Goal: Task Accomplishment & Management: Complete application form

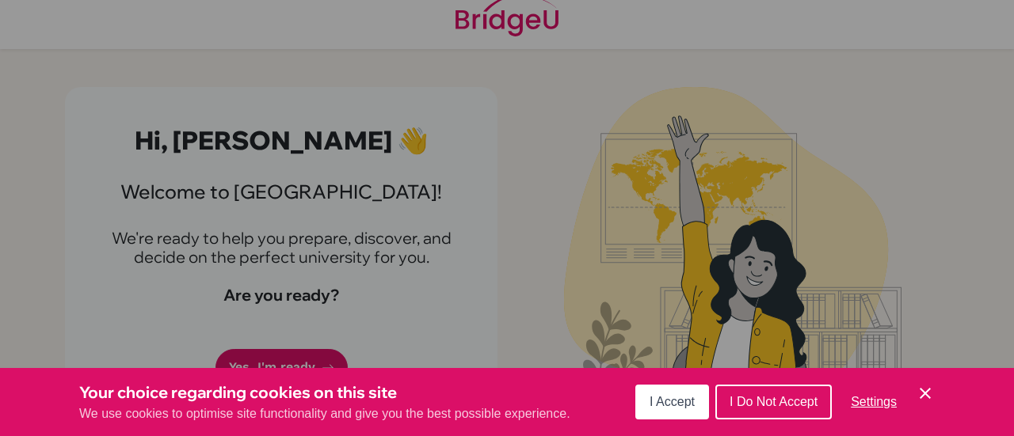
click at [680, 398] on span "I Accept" at bounding box center [671, 401] width 45 height 13
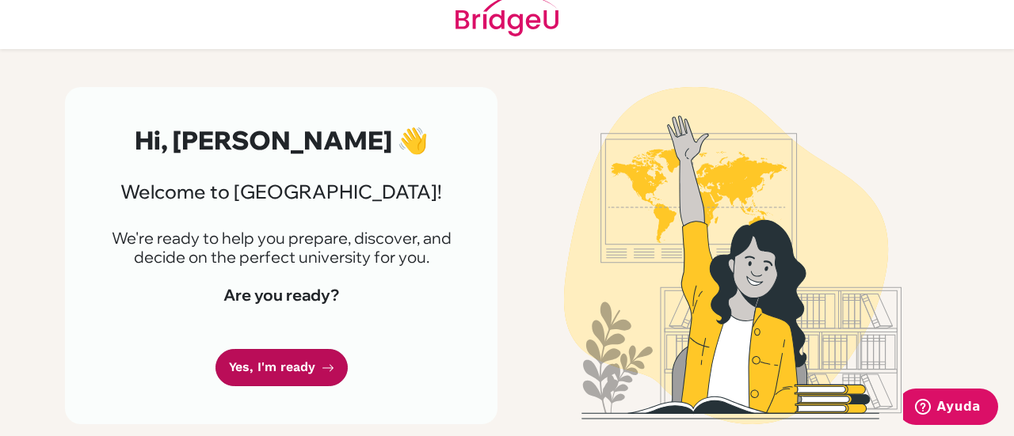
click at [276, 364] on link "Yes, I'm ready" at bounding box center [281, 367] width 132 height 37
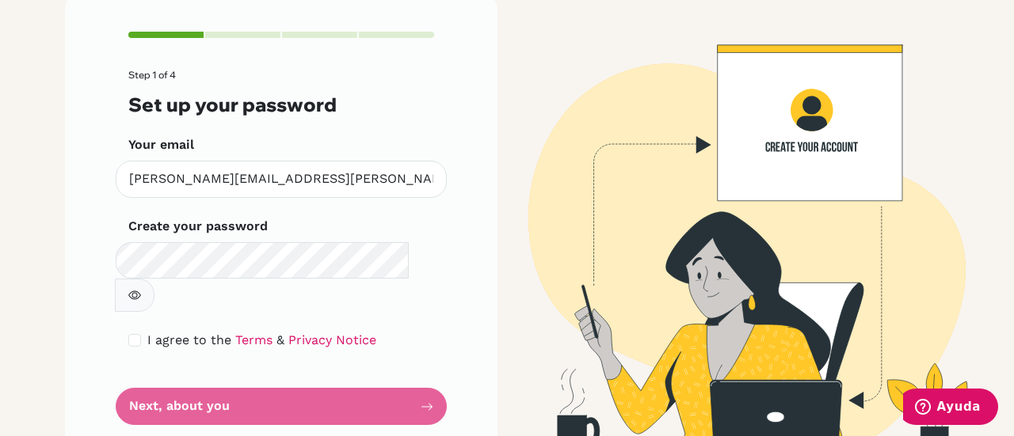
scroll to position [112, 0]
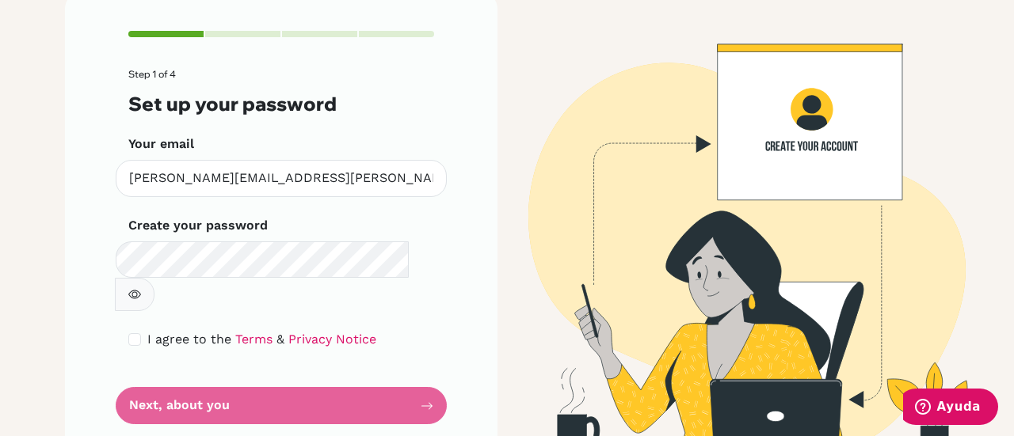
click at [363, 369] on form "Step 1 of 4 Set up your password Your email [PERSON_NAME][EMAIL_ADDRESS][PERSON…" at bounding box center [281, 247] width 306 height 356
click at [129, 333] on input "checkbox" at bounding box center [134, 339] width 13 height 13
checkbox input "true"
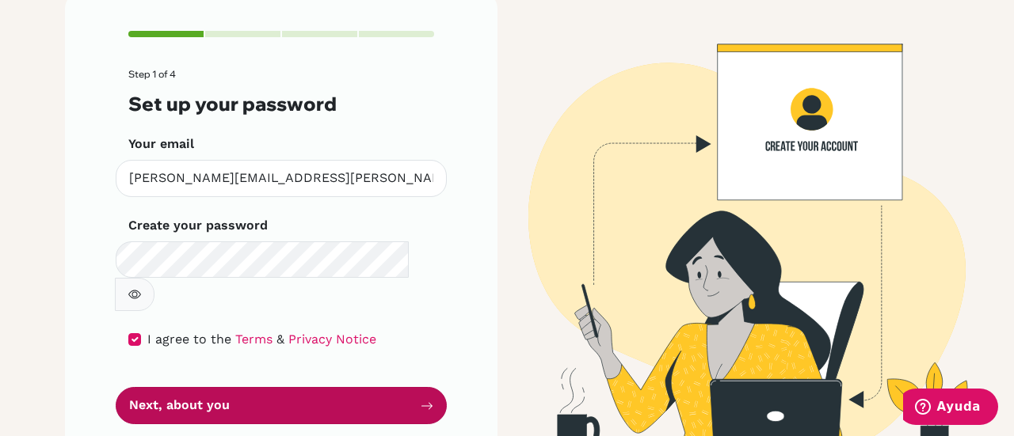
click at [252, 387] on button "Next, about you" at bounding box center [281, 405] width 331 height 37
